Goal: Task Accomplishment & Management: Manage account settings

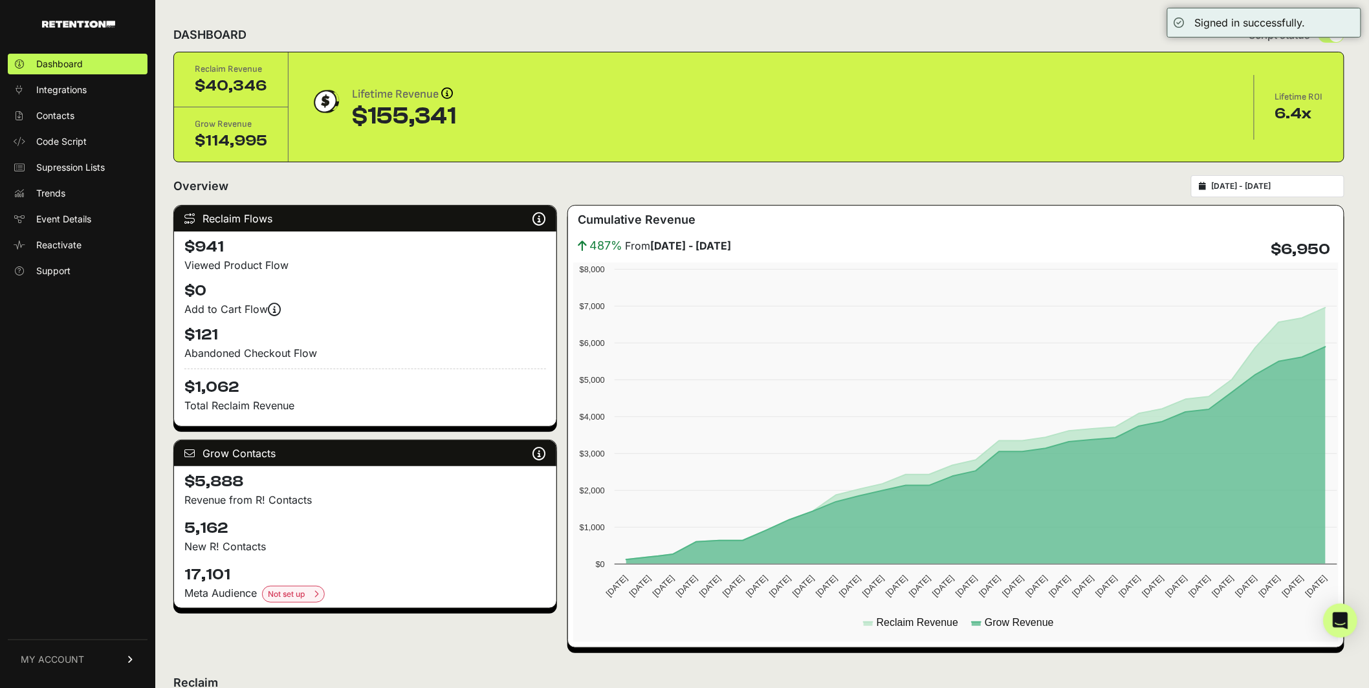
click at [1332, 625] on div "Open Intercom Messenger" at bounding box center [1341, 621] width 34 height 34
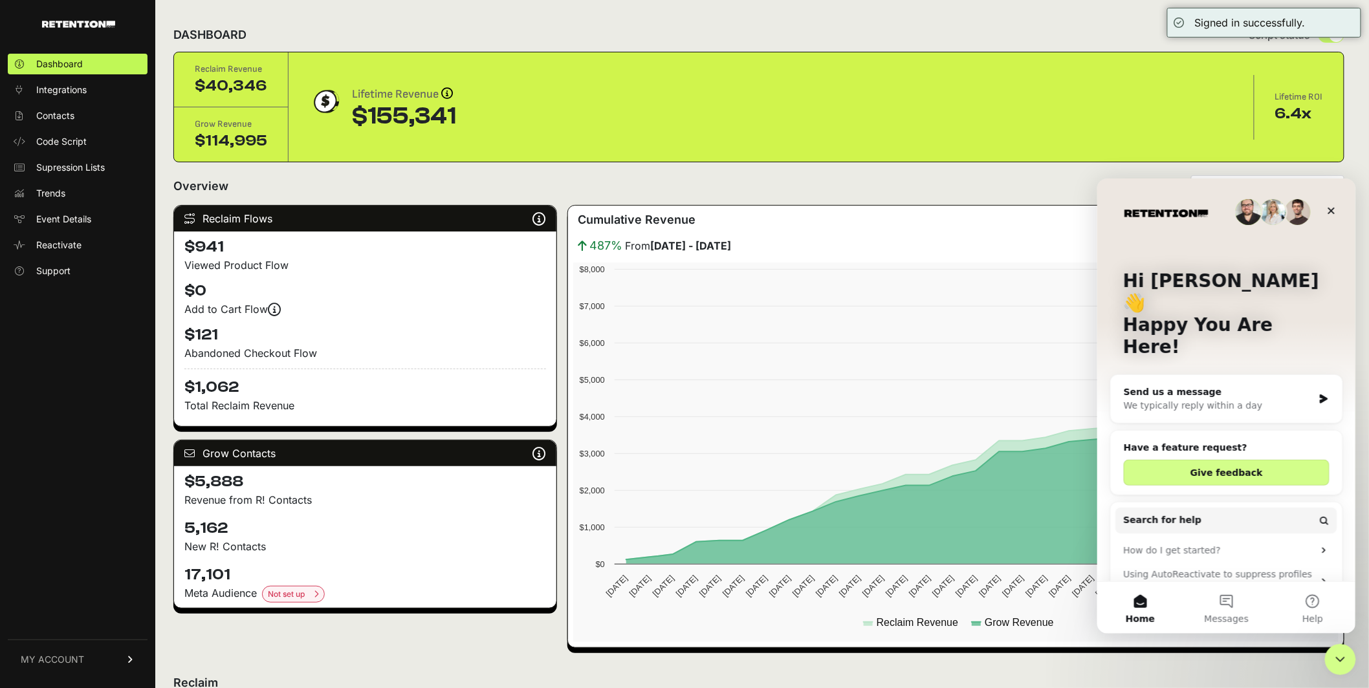
click at [1215, 399] on div "We typically reply within a day" at bounding box center [1218, 406] width 190 height 14
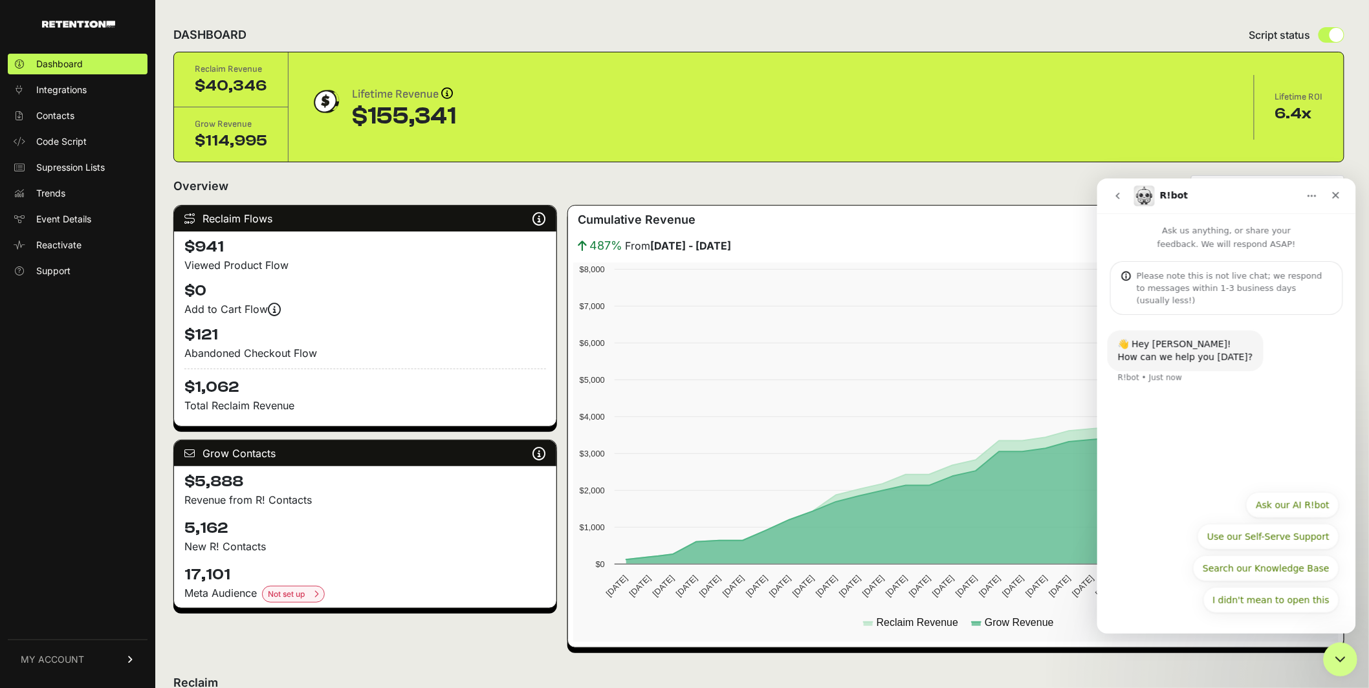
click at [1340, 655] on icon "Close Intercom Messenger" at bounding box center [1338, 658] width 16 height 16
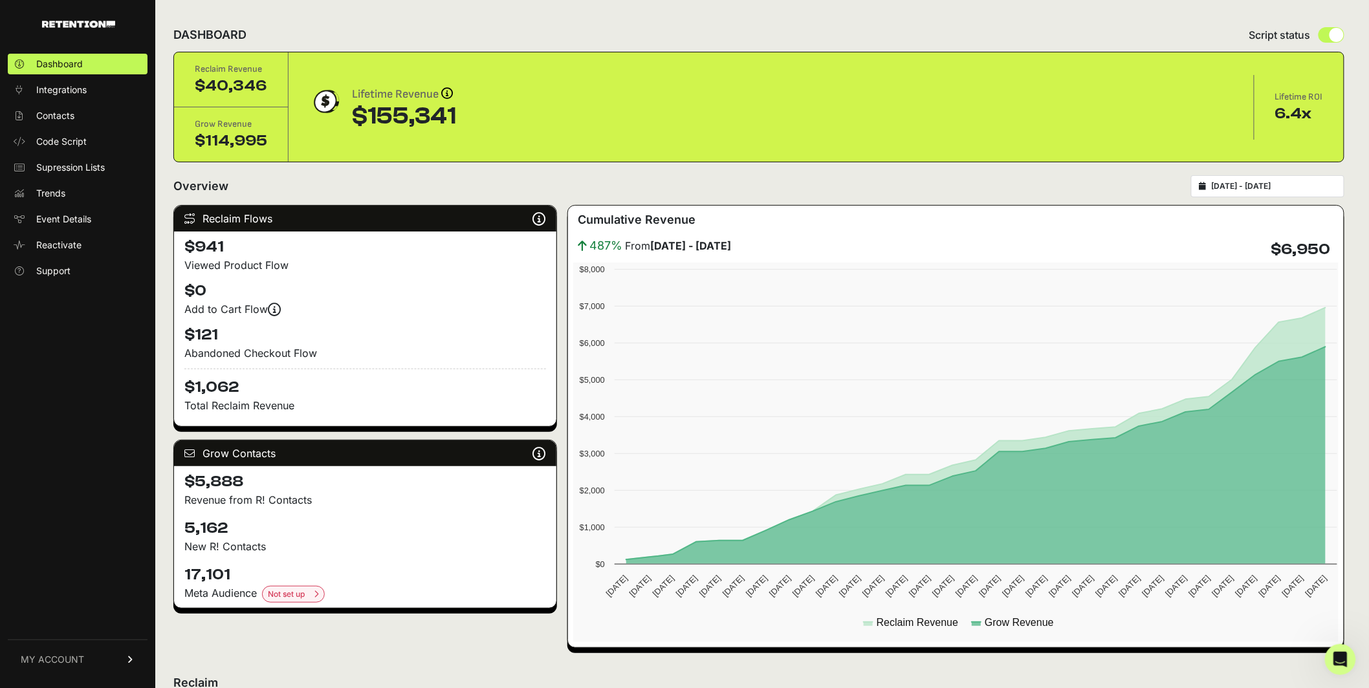
click at [117, 661] on link "MY ACCOUNT" at bounding box center [78, 659] width 140 height 39
click at [109, 637] on link "Subscription" at bounding box center [78, 643] width 140 height 21
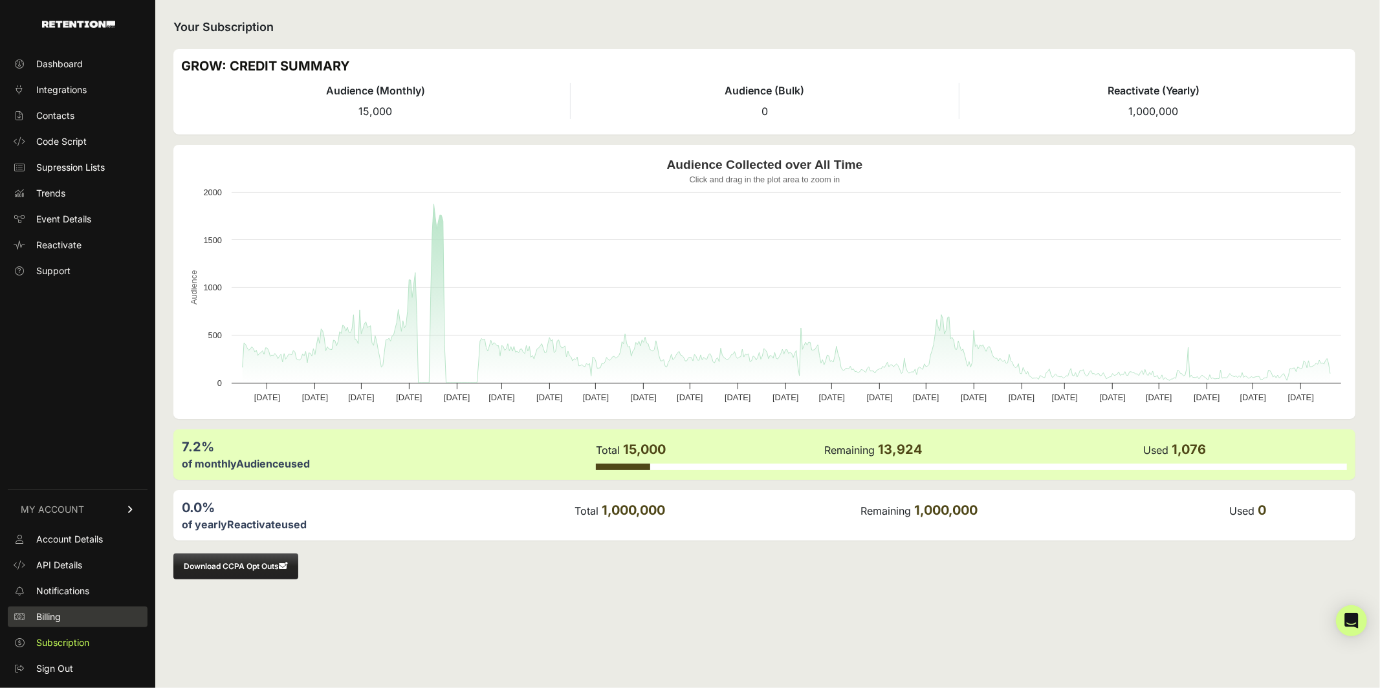
click at [101, 616] on link "Billing" at bounding box center [78, 617] width 140 height 21
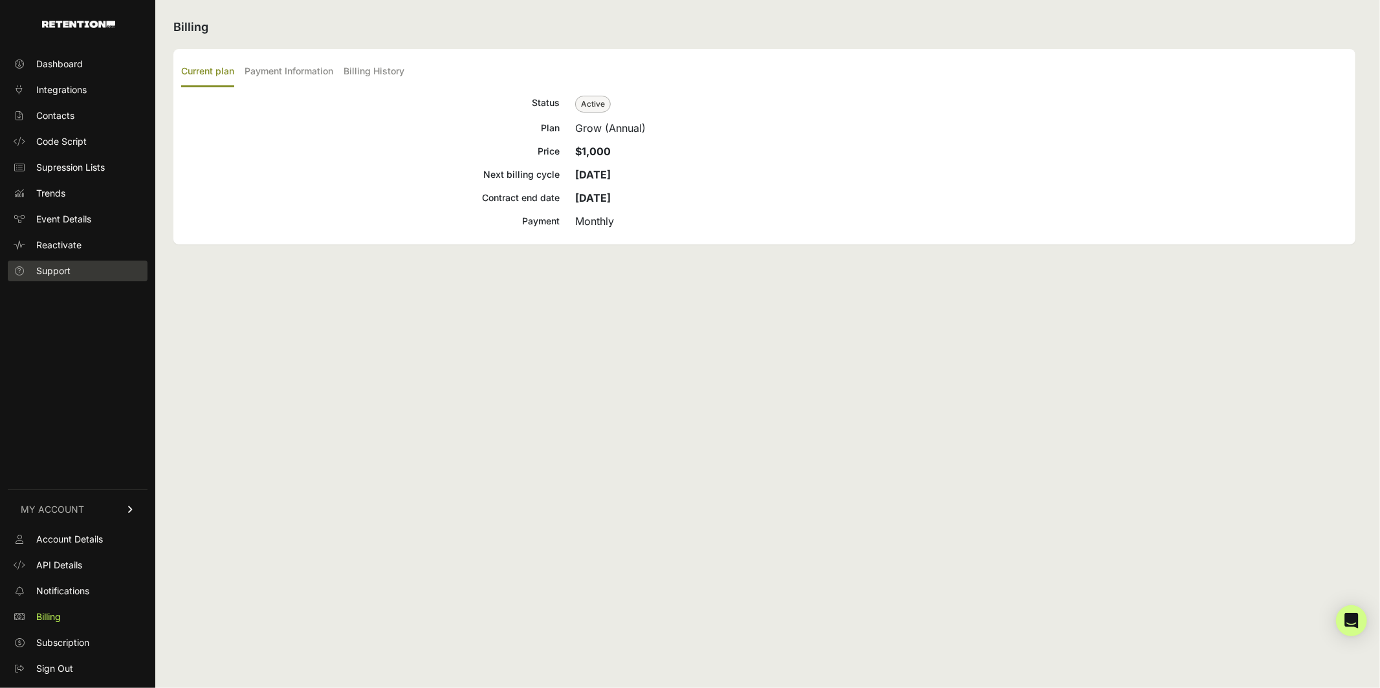
click at [66, 267] on span "Support" at bounding box center [53, 271] width 34 height 13
click at [439, 389] on div "Billing Current plan Payment Information Billing History Status Active Plan Gro…" at bounding box center [764, 344] width 1218 height 688
click at [71, 67] on span "Dashboard" at bounding box center [59, 64] width 47 height 13
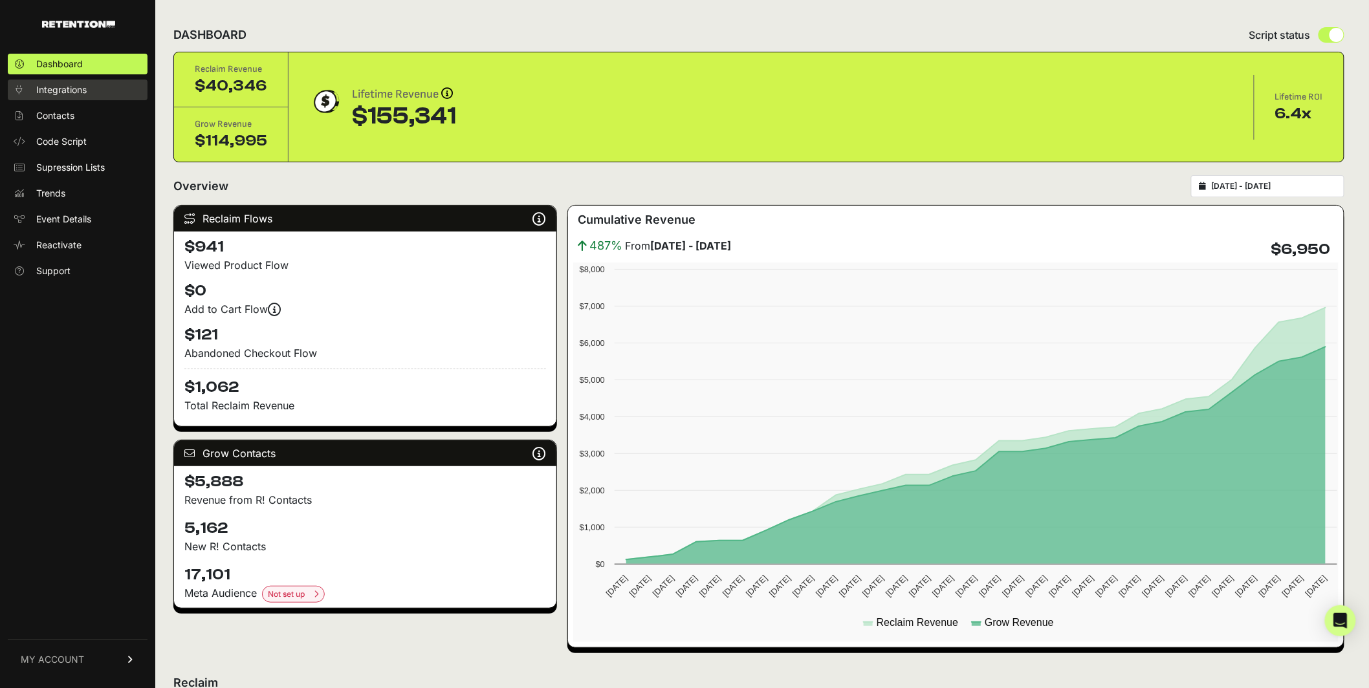
click at [72, 85] on span "Integrations" at bounding box center [61, 89] width 50 height 13
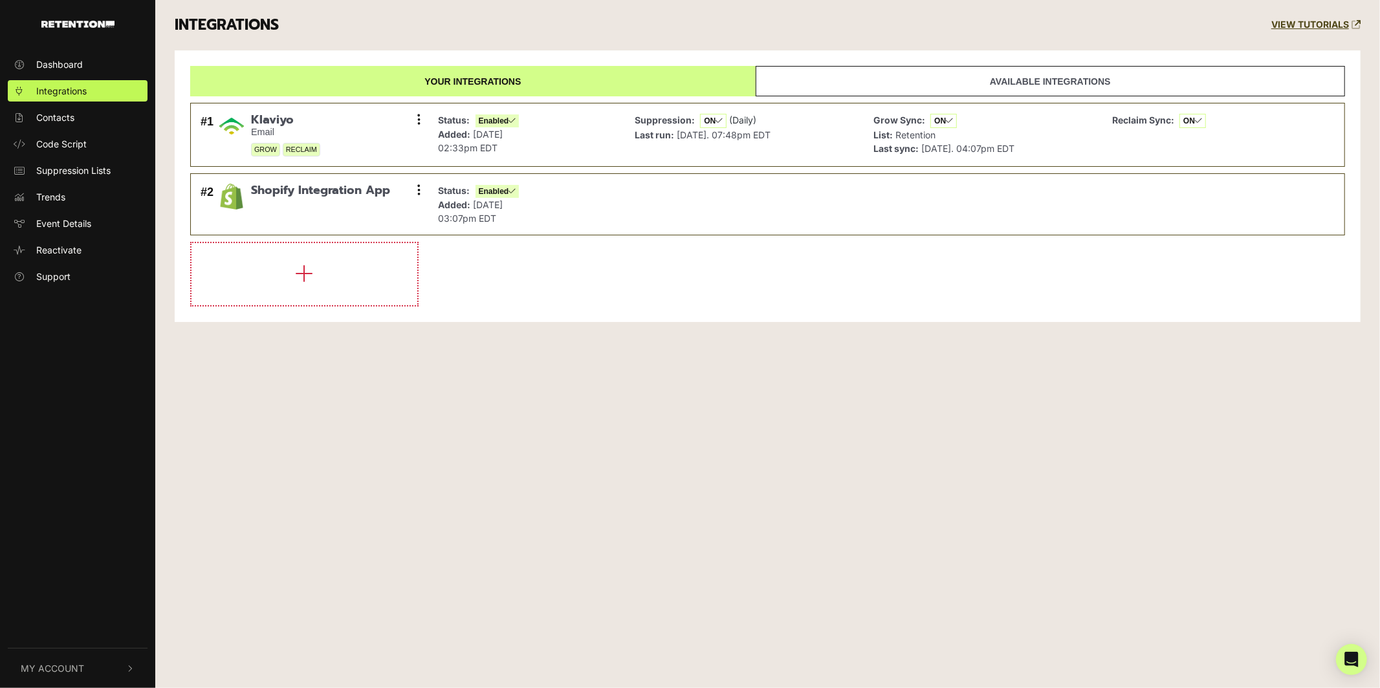
click at [464, 484] on div "Dashboard Integrations Contacts Code Script Suppression Lists Trends Event Deta…" at bounding box center [690, 344] width 1380 height 688
click at [118, 668] on button "My Account" at bounding box center [78, 668] width 140 height 39
click at [83, 634] on span "Subscription" at bounding box center [62, 640] width 53 height 14
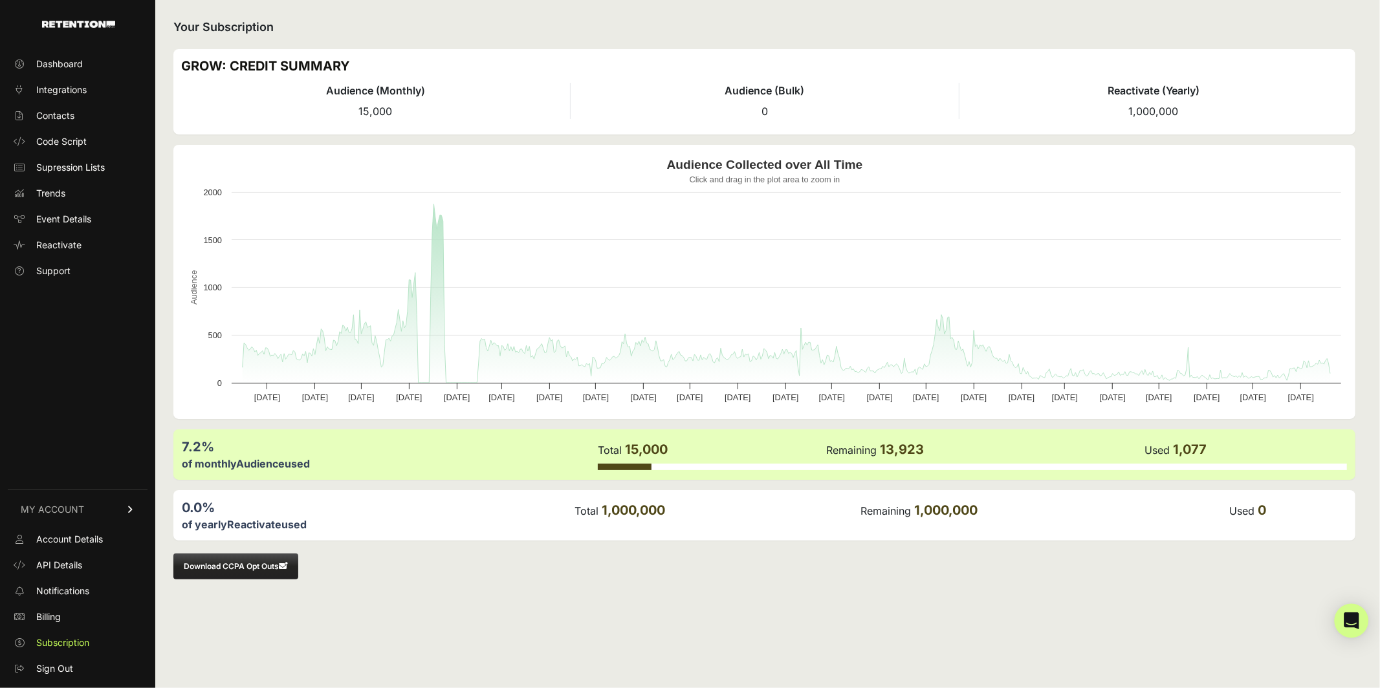
click at [1343, 624] on div "Open Intercom Messenger" at bounding box center [1352, 621] width 34 height 34
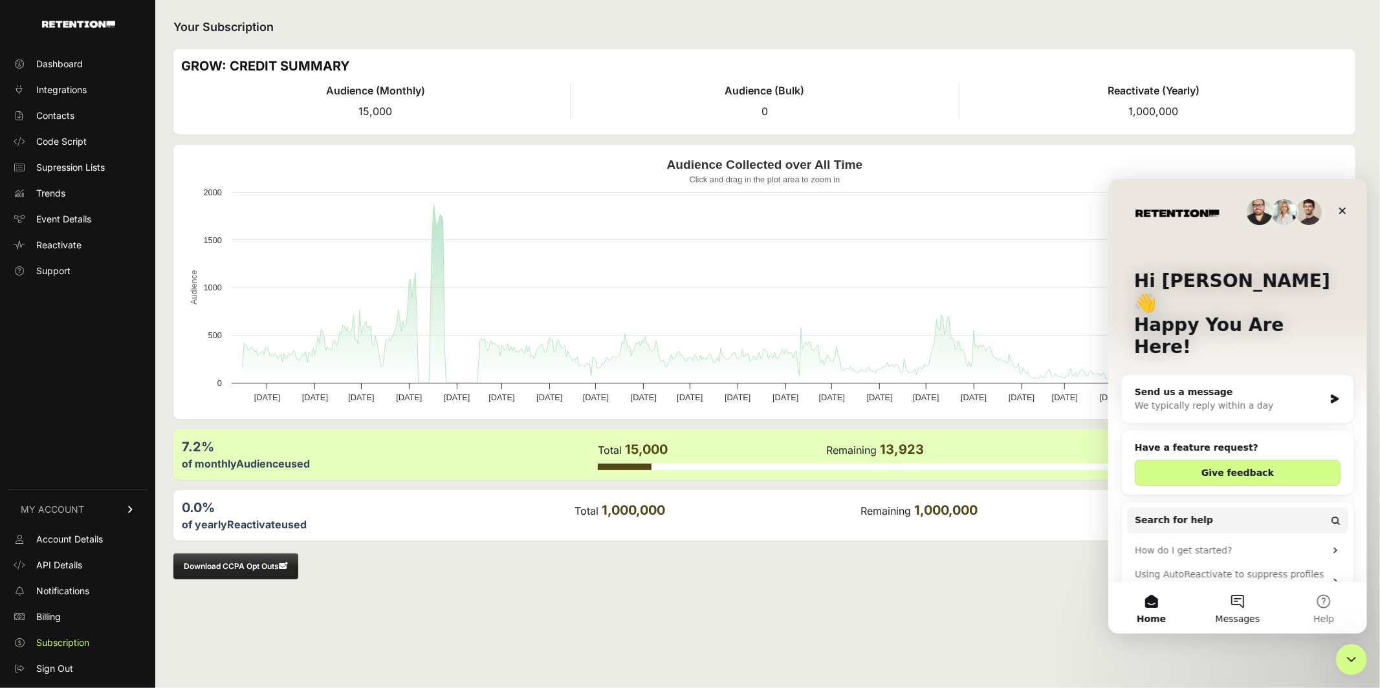
click at [1264, 604] on button "Messages" at bounding box center [1237, 608] width 86 height 52
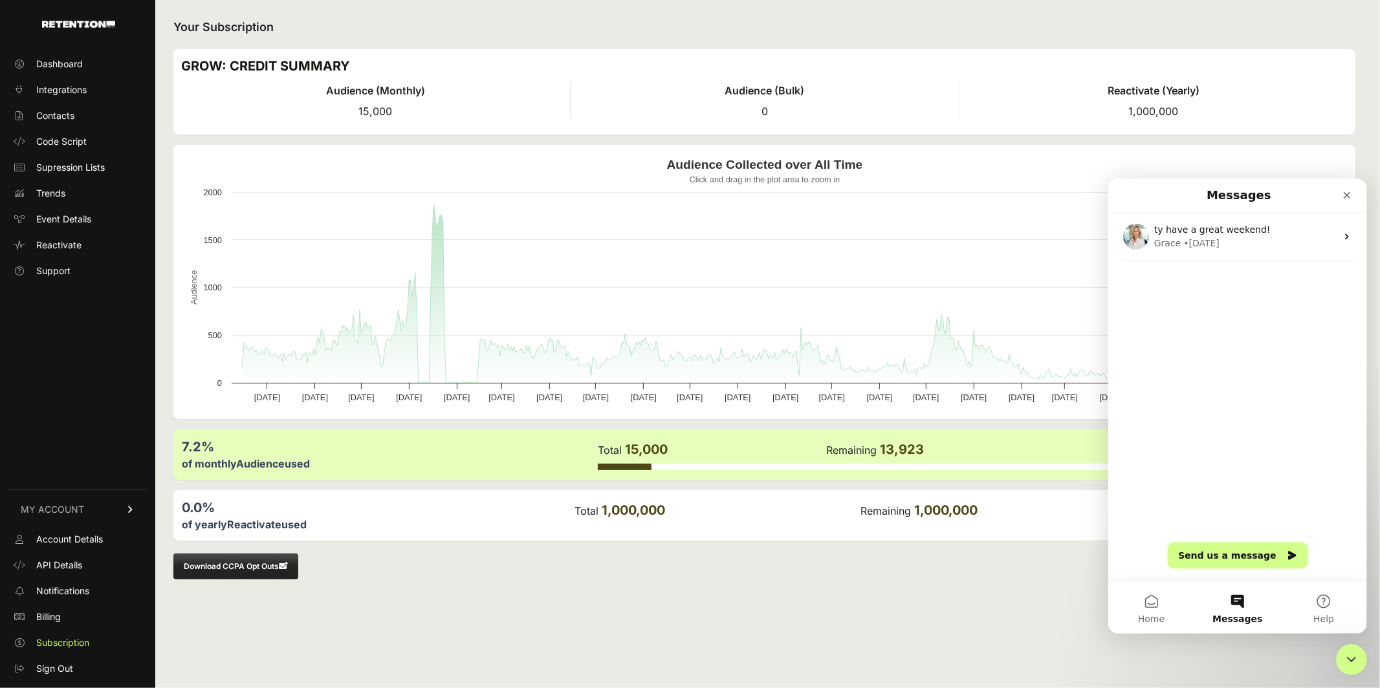
click at [1232, 560] on button "Send us a message" at bounding box center [1237, 555] width 140 height 26
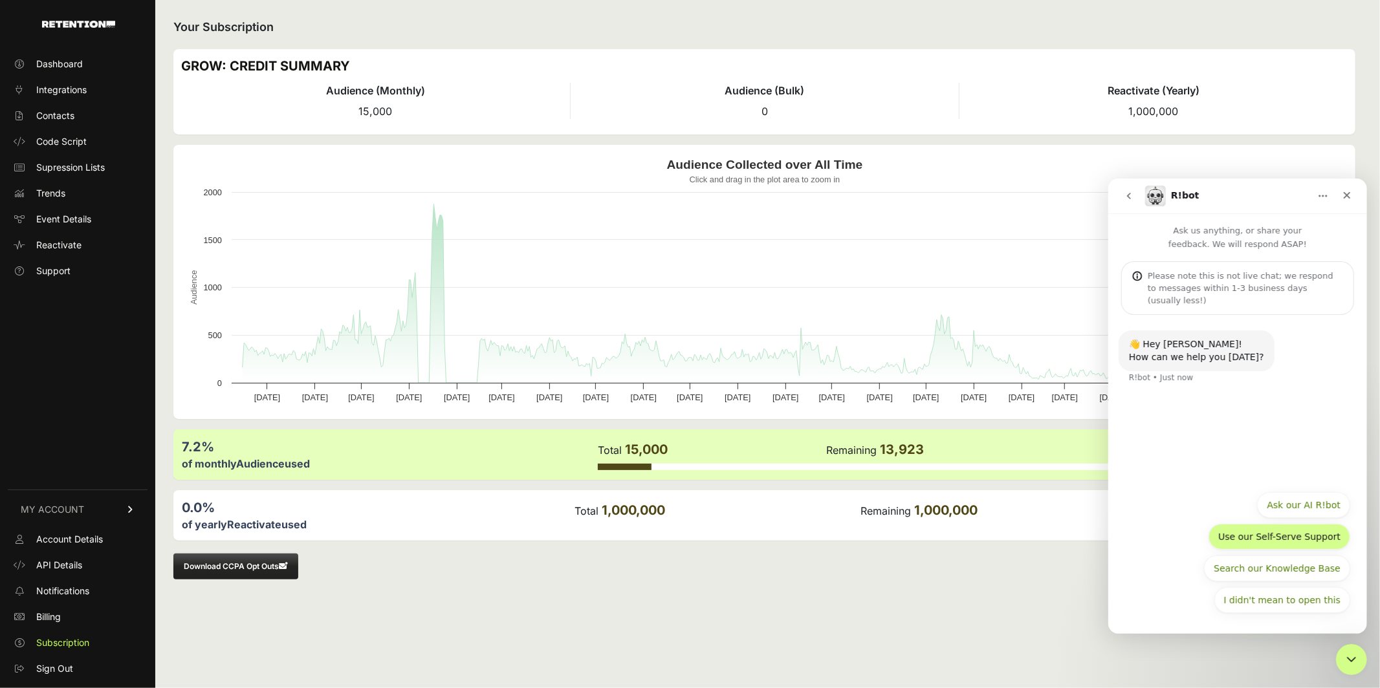
click at [1279, 544] on button "Use our Self-Serve Support" at bounding box center [1279, 536] width 142 height 26
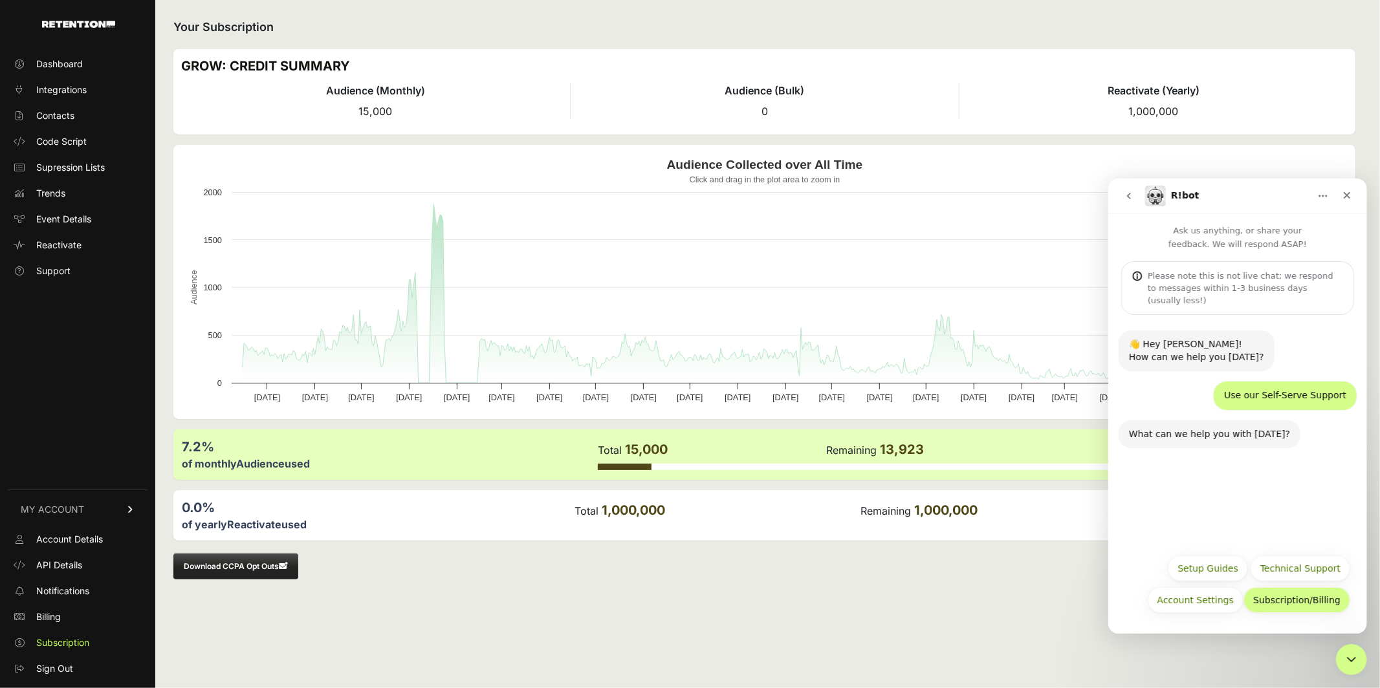
click at [1306, 599] on button "Subscription/Billing" at bounding box center [1296, 600] width 107 height 26
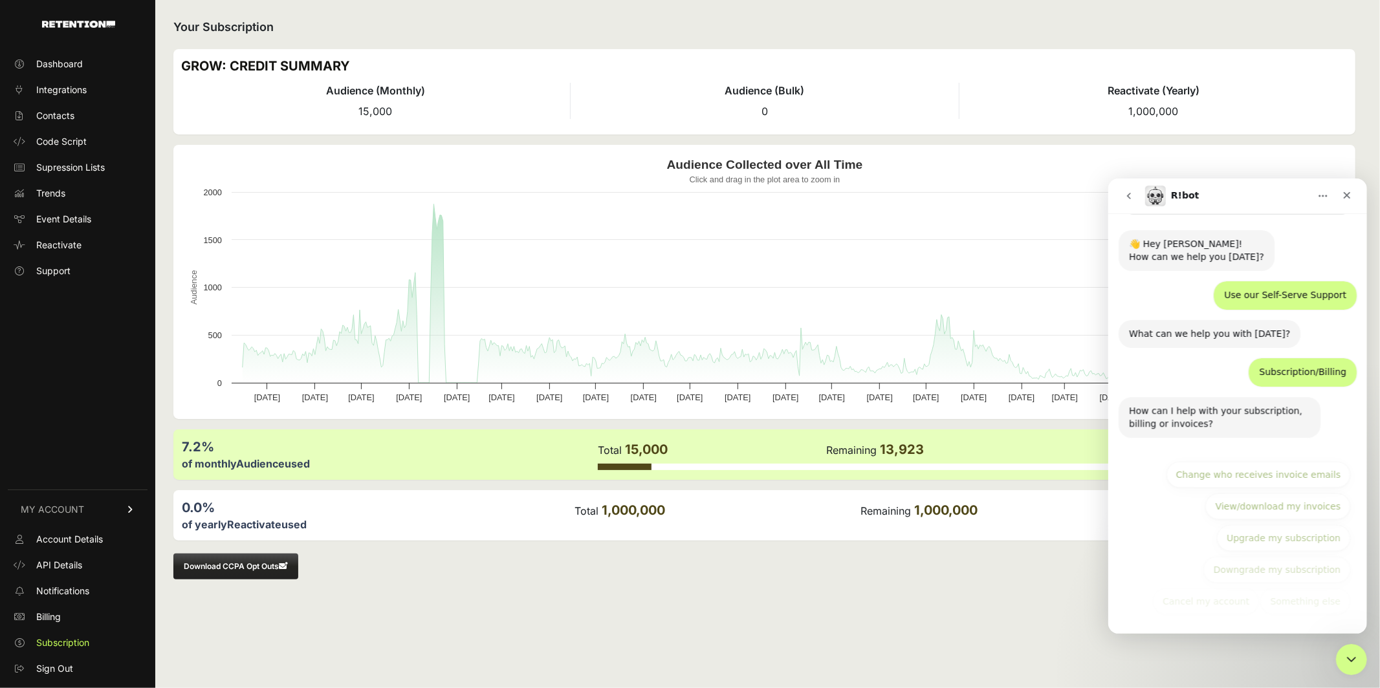
scroll to position [101, 0]
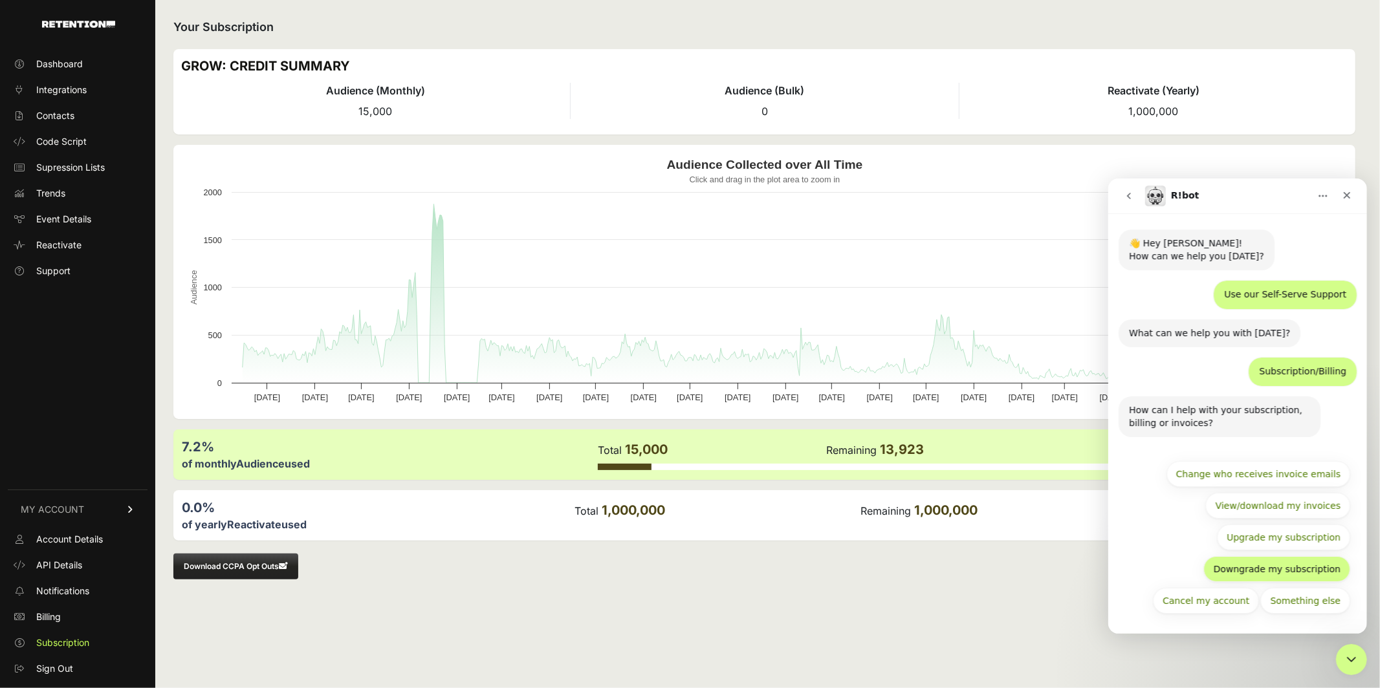
click at [1264, 573] on button "Downgrade my subscription" at bounding box center [1276, 569] width 147 height 26
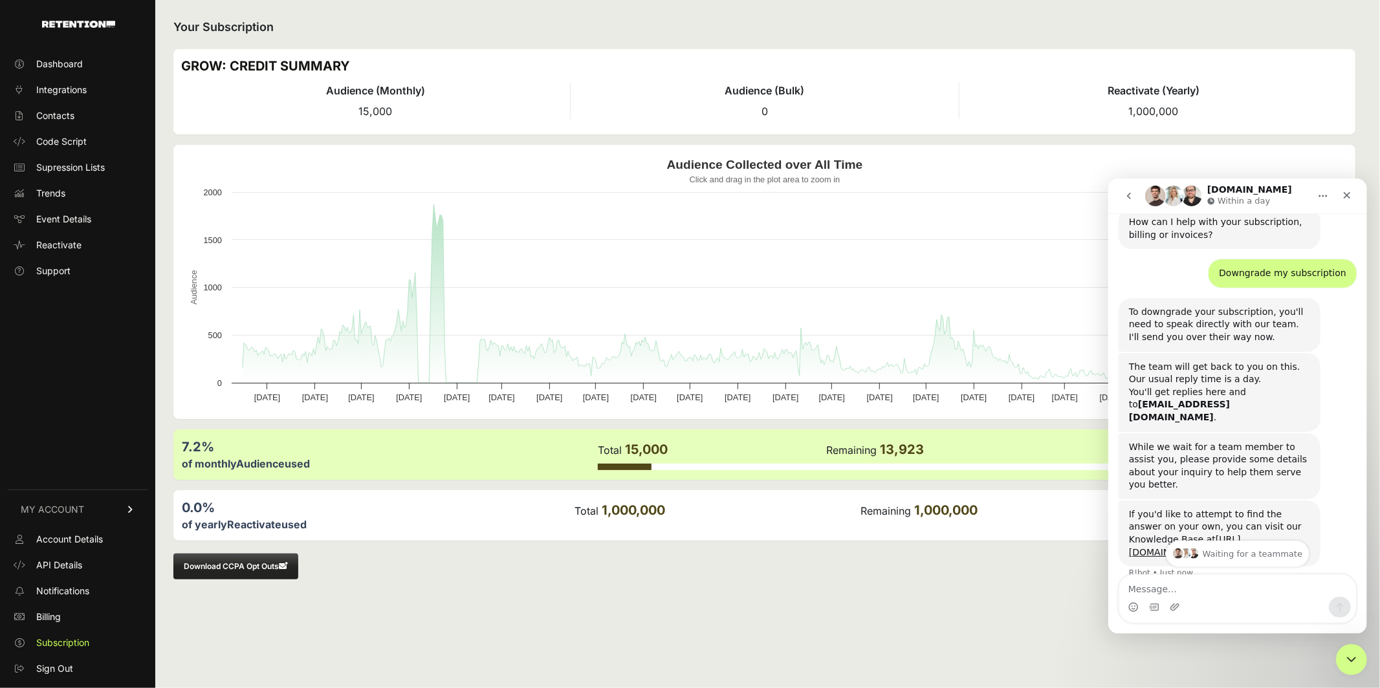
scroll to position [292, 0]
